Goal: Task Accomplishment & Management: Use online tool/utility

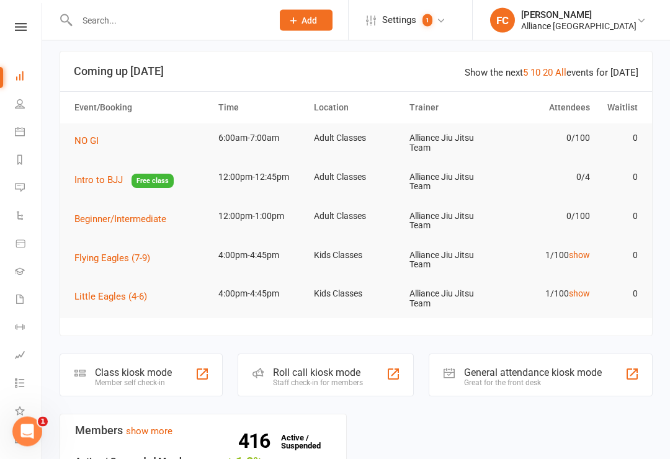
scroll to position [6, 0]
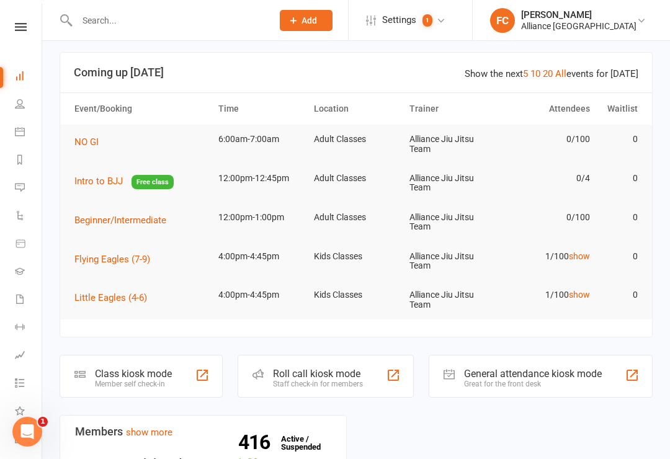
click at [159, 391] on div "Class kiosk mode Member self check-in" at bounding box center [141, 376] width 163 height 43
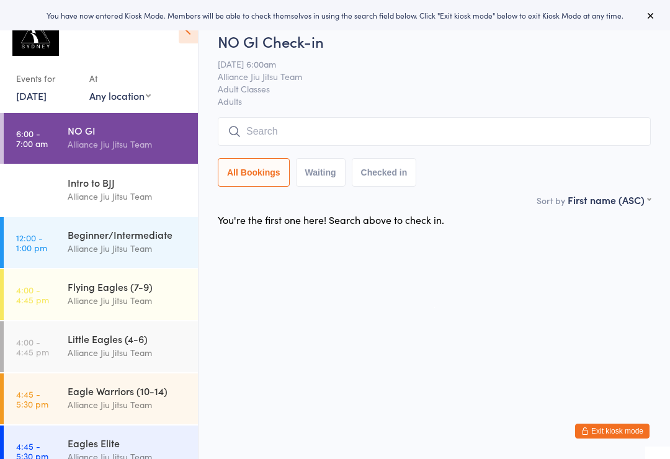
click at [340, 135] on input "search" at bounding box center [434, 131] width 433 height 29
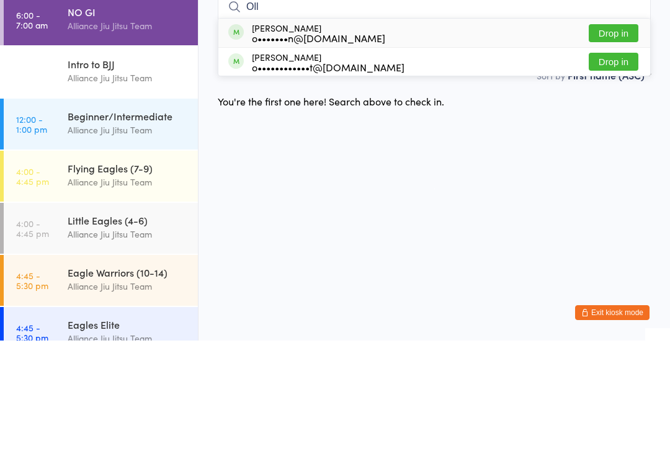
type input "Oll"
click at [620, 137] on div "[PERSON_NAME] o•••••••n@[DOMAIN_NAME] Drop in" at bounding box center [433, 151] width 431 height 29
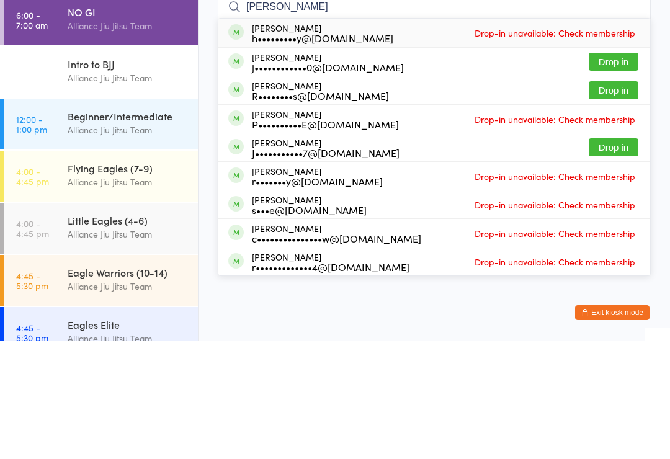
type input "James"
click at [615, 171] on button "Drop in" at bounding box center [613, 180] width 50 height 18
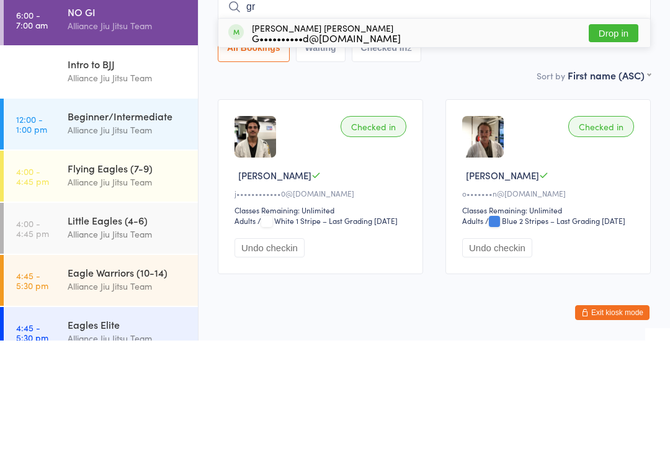
type input "g"
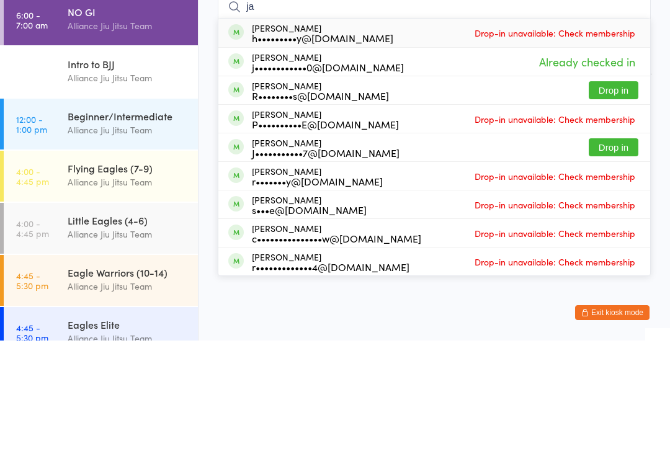
type input "j"
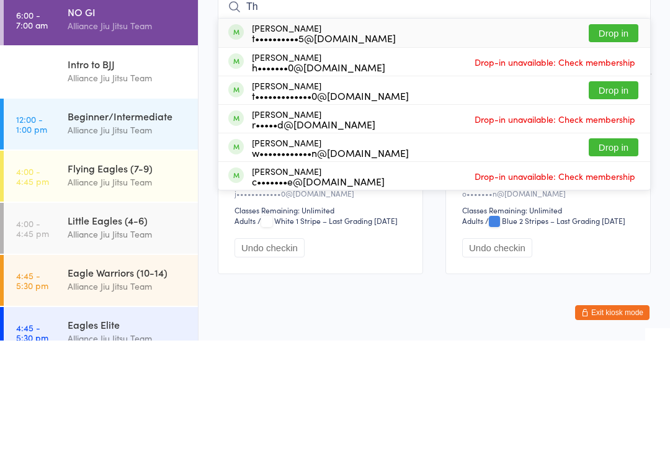
type input "T"
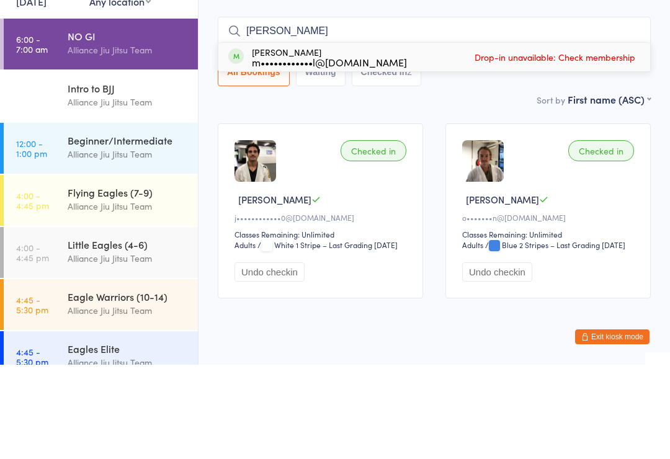
type input "J"
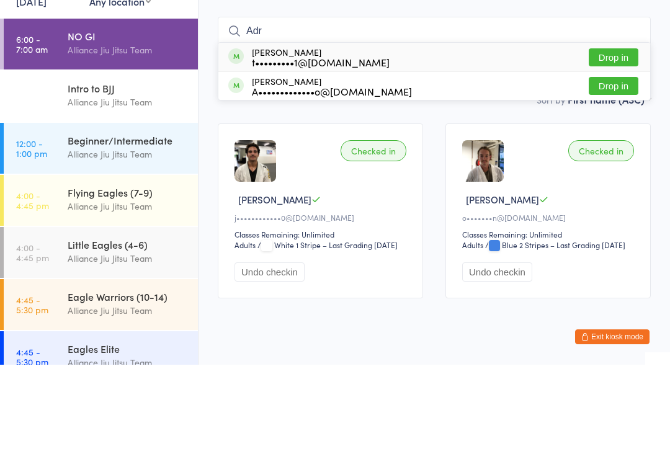
type input "Adr"
click at [625, 171] on button "Drop in" at bounding box center [613, 180] width 50 height 18
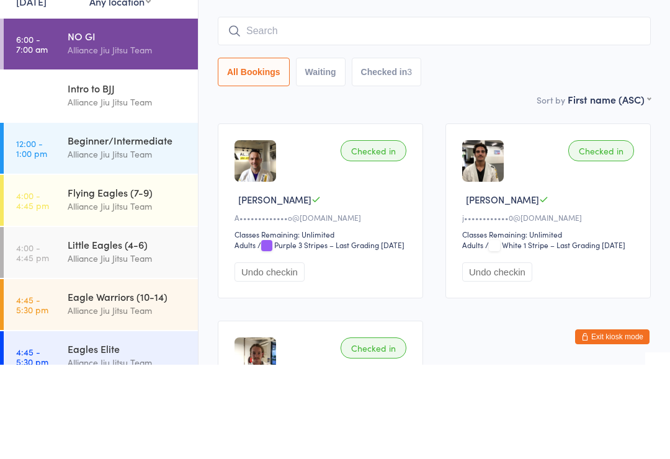
scroll to position [94, 0]
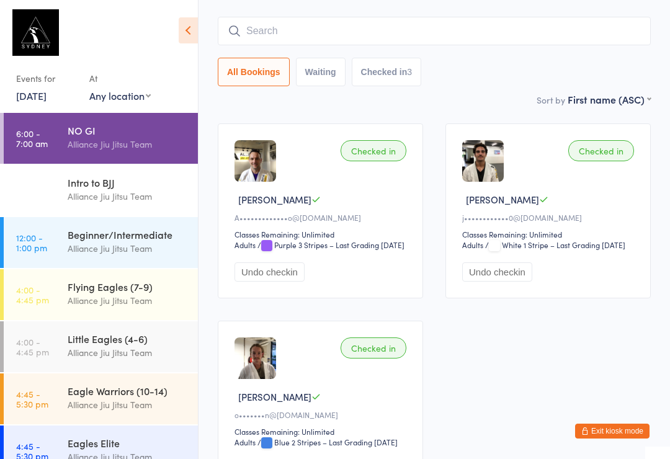
click at [349, 24] on input "search" at bounding box center [434, 31] width 433 height 29
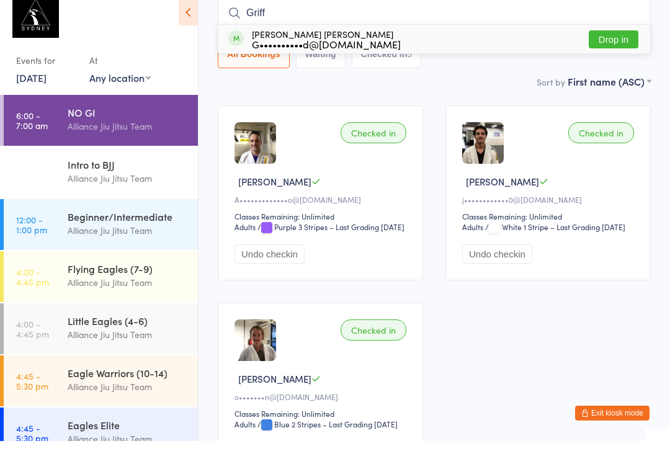
type input "Griff"
click at [608, 48] on button "Drop in" at bounding box center [613, 57] width 50 height 18
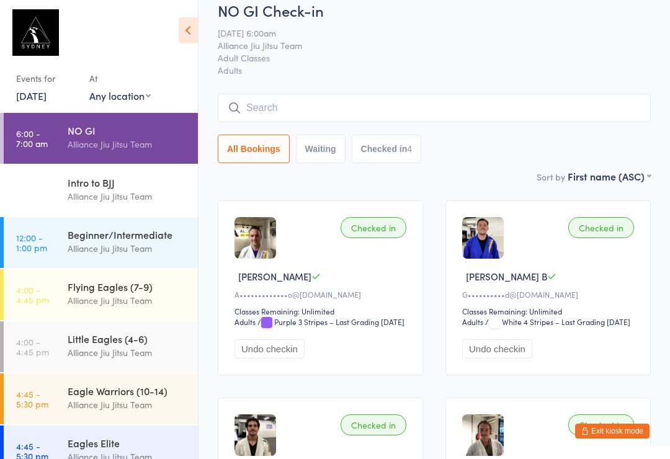
scroll to position [0, 0]
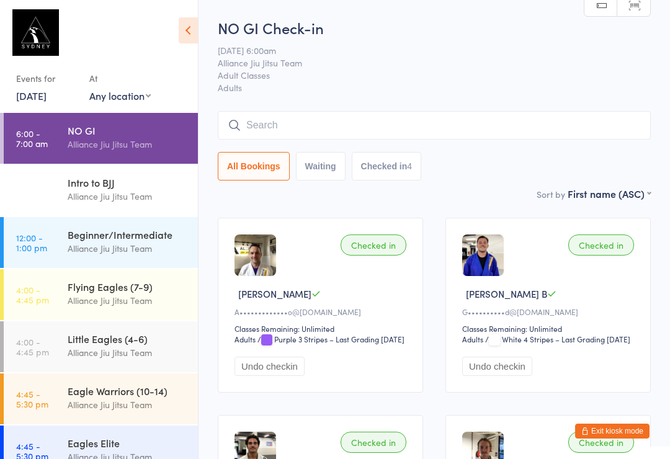
click at [454, 126] on input "search" at bounding box center [434, 125] width 433 height 29
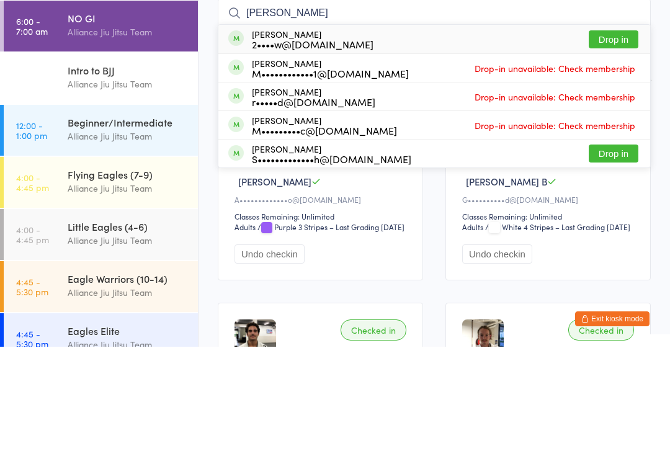
type input "Shaw"
click at [606, 143] on button "Drop in" at bounding box center [613, 152] width 50 height 18
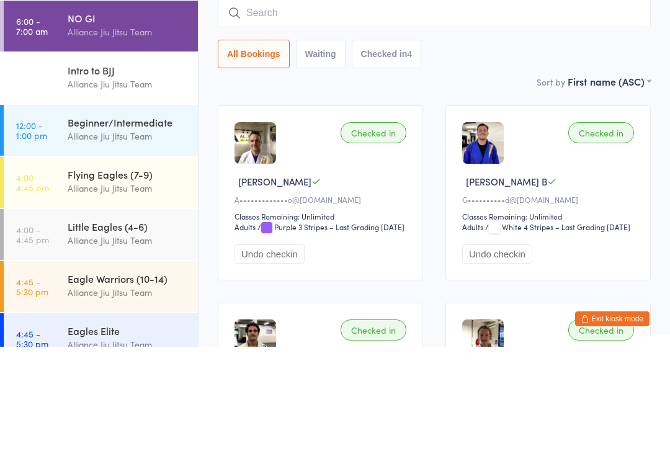
scroll to position [112, 0]
